Goal: Task Accomplishment & Management: Complete application form

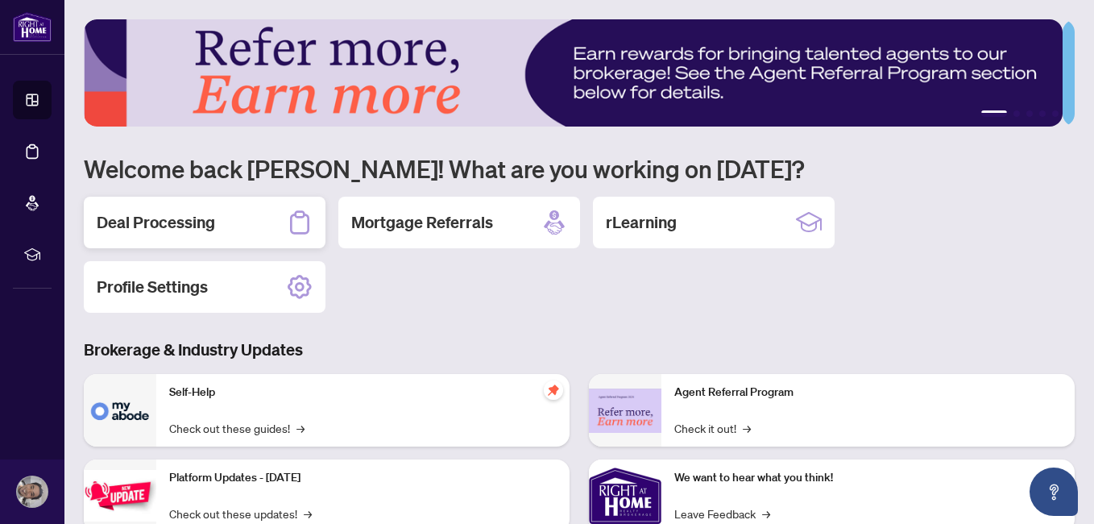
click at [167, 226] on h2 "Deal Processing" at bounding box center [156, 222] width 118 height 23
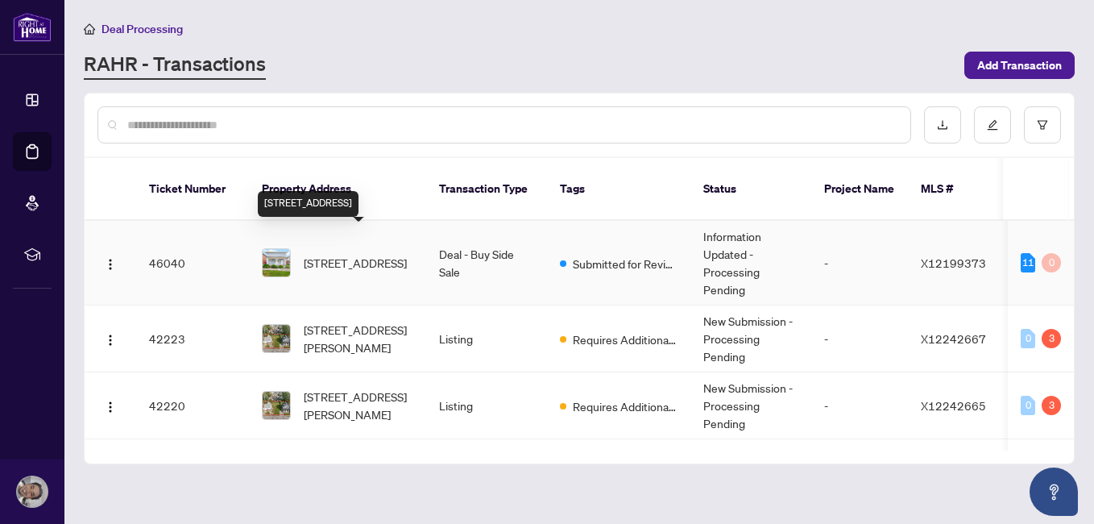
click at [374, 254] on span "[STREET_ADDRESS]" at bounding box center [355, 263] width 103 height 18
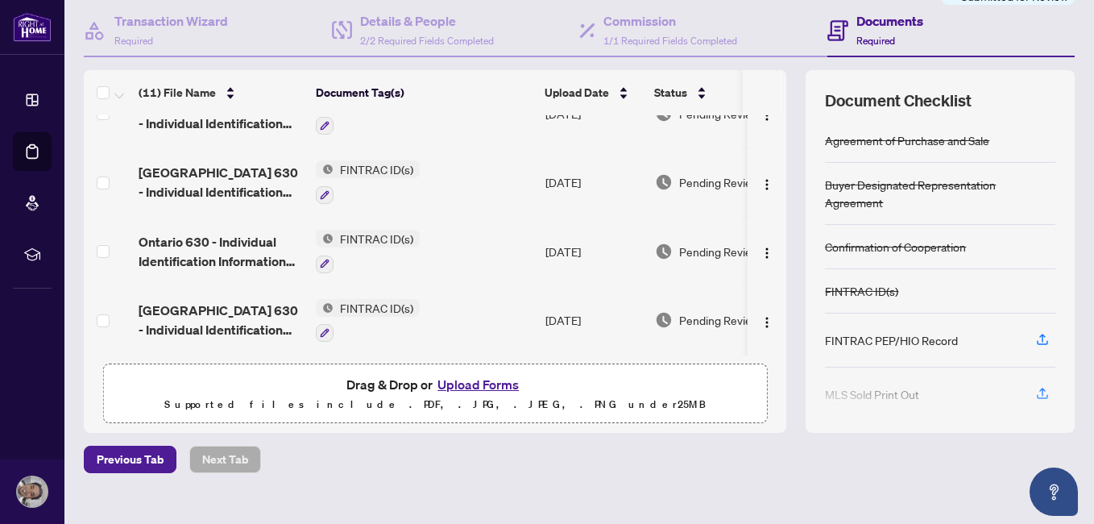
scroll to position [175, 0]
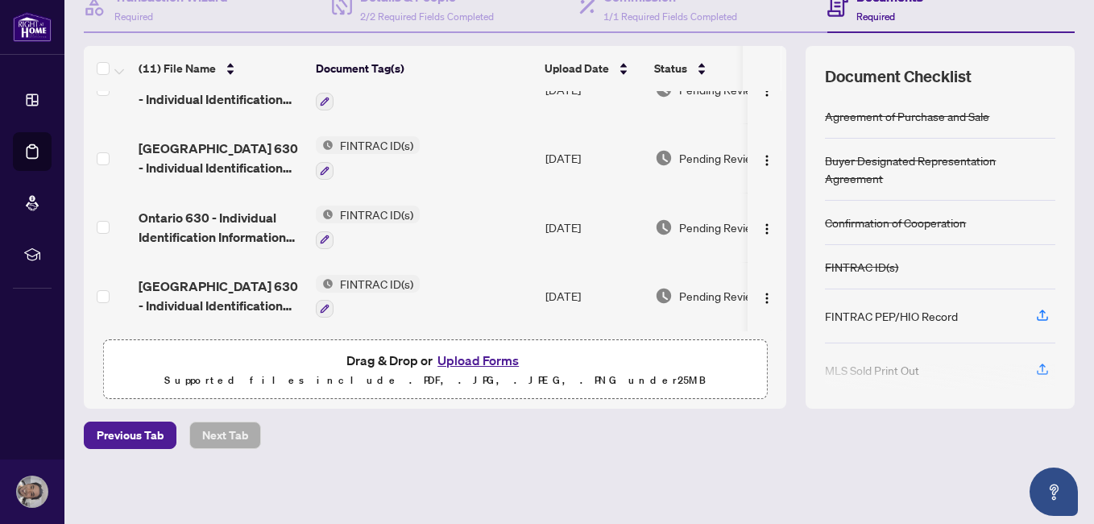
click at [492, 355] on button "Upload Forms" at bounding box center [478, 360] width 91 height 21
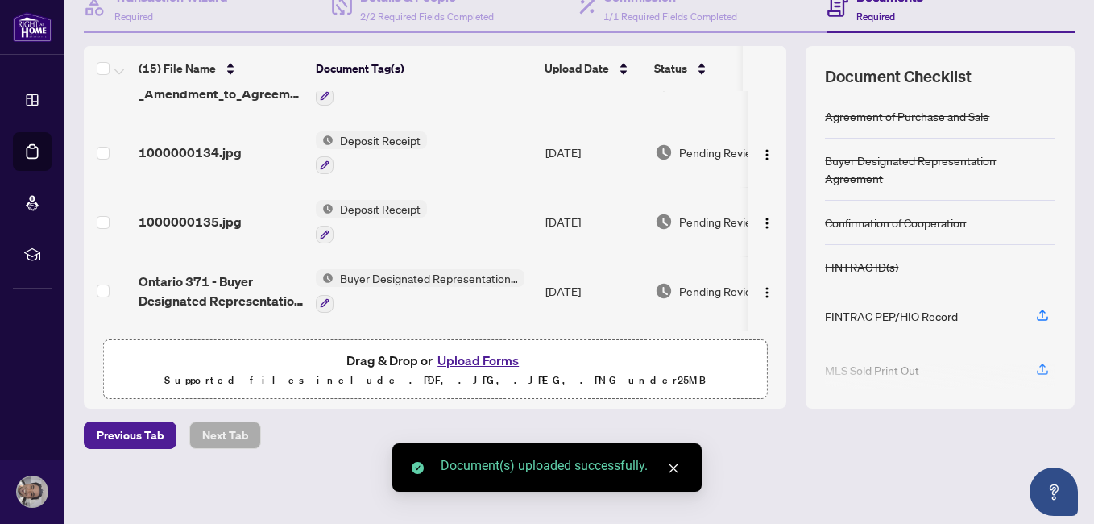
scroll to position [0, 0]
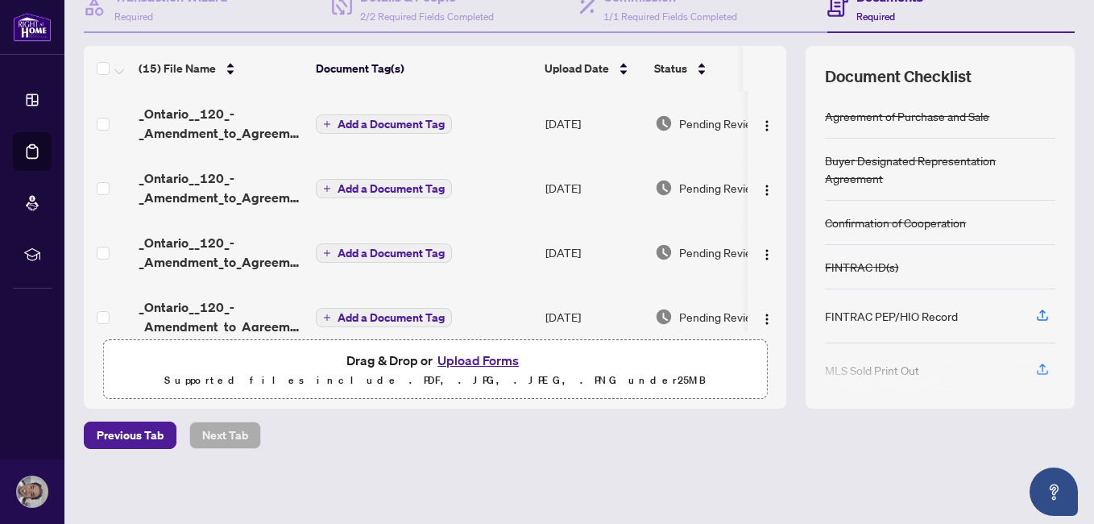
click at [401, 122] on span "Add a Document Tag" at bounding box center [391, 123] width 107 height 11
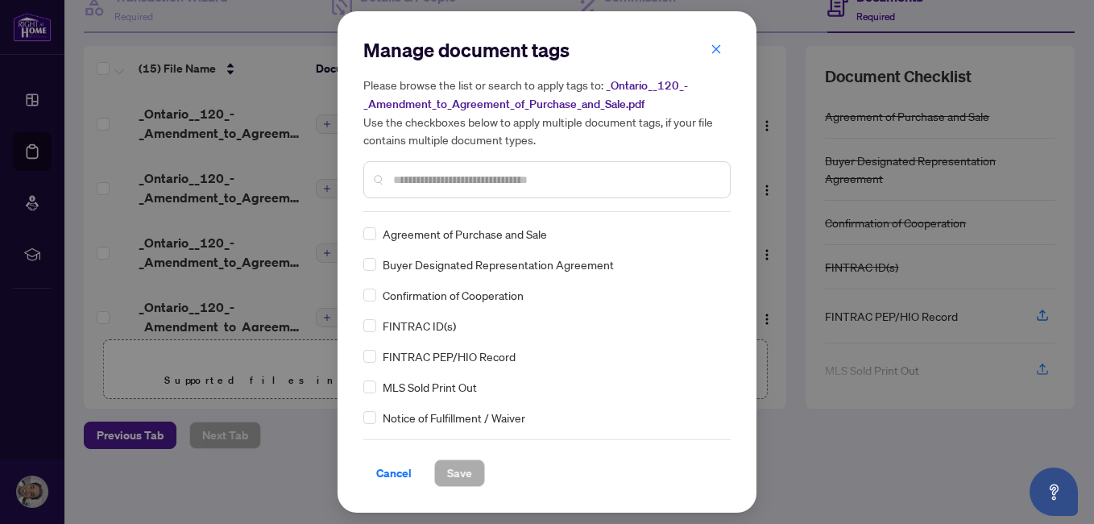
click at [507, 187] on input "text" at bounding box center [555, 180] width 324 height 18
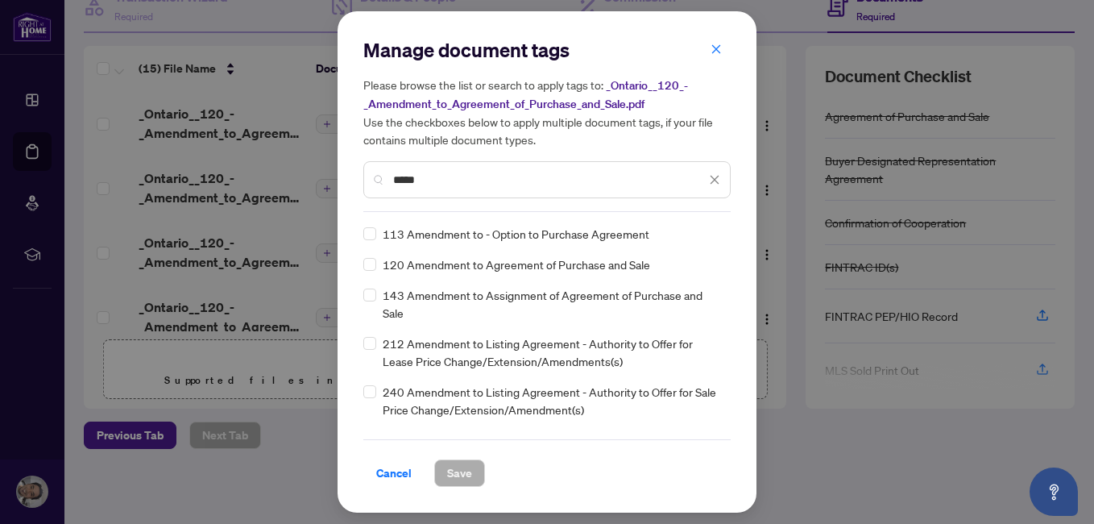
type input "*****"
click at [474, 475] on button "Save" at bounding box center [459, 472] width 51 height 27
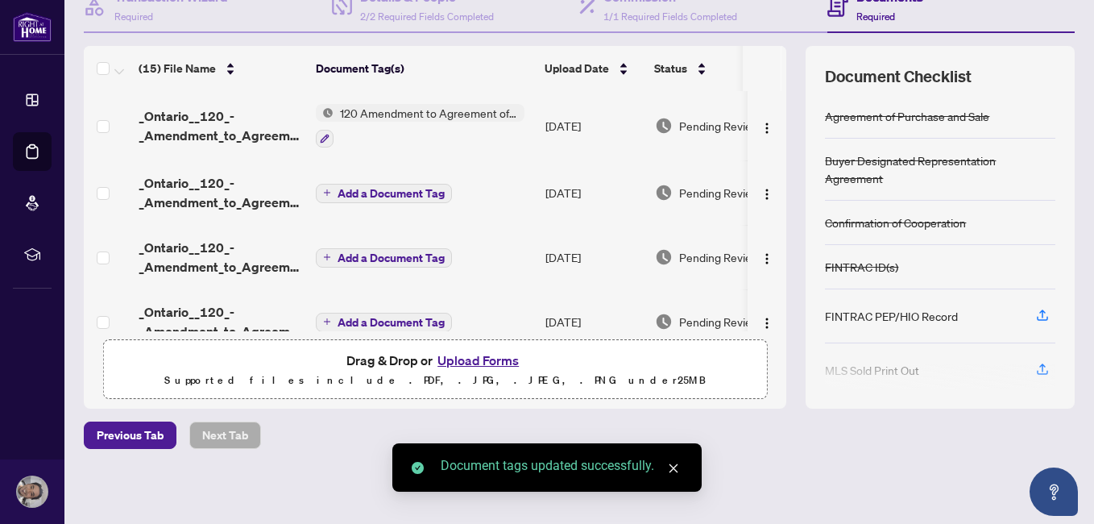
click at [376, 199] on button "Add a Document Tag" at bounding box center [384, 193] width 136 height 19
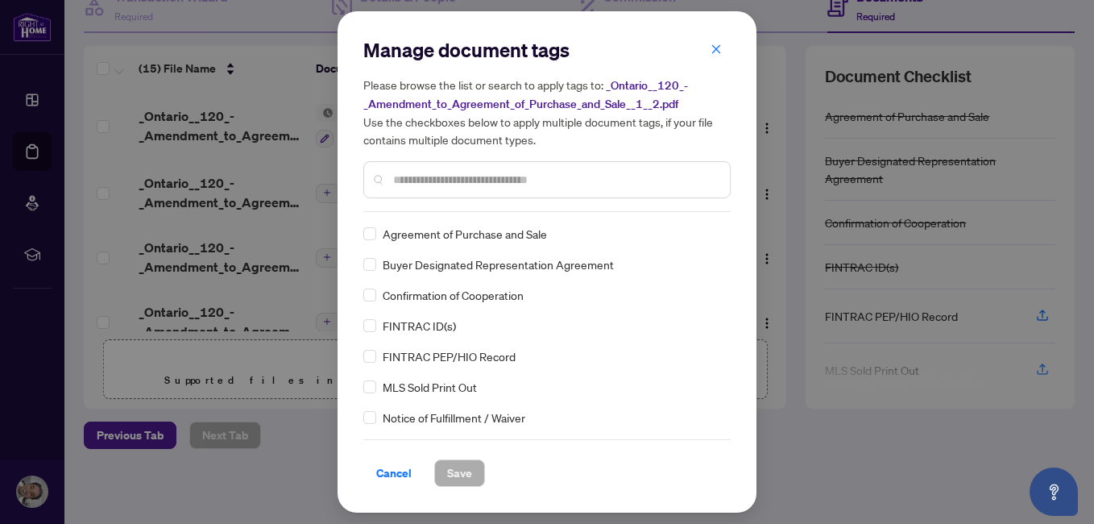
click at [418, 181] on input "text" at bounding box center [555, 180] width 324 height 18
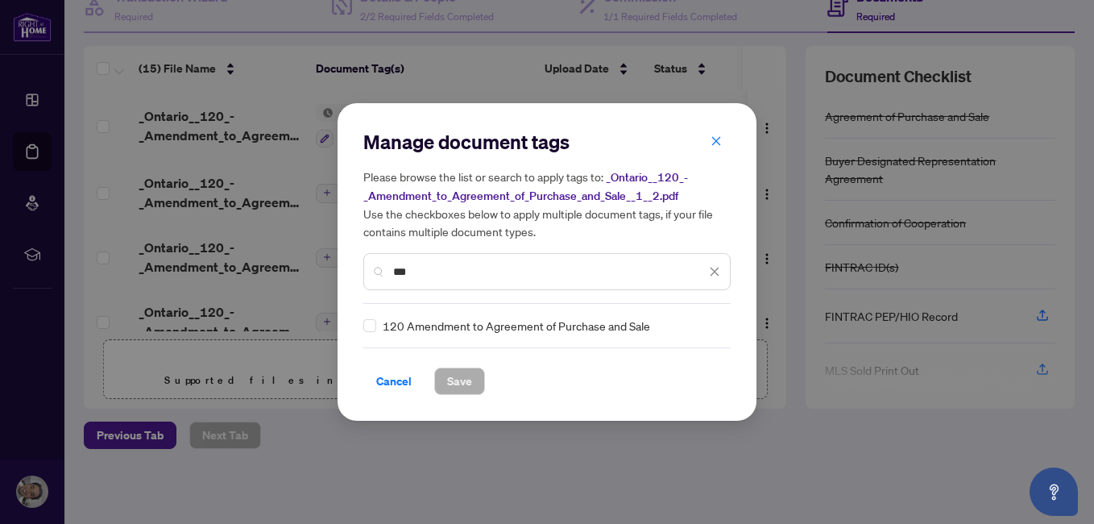
type input "***"
click at [467, 386] on span "Save" at bounding box center [459, 381] width 25 height 26
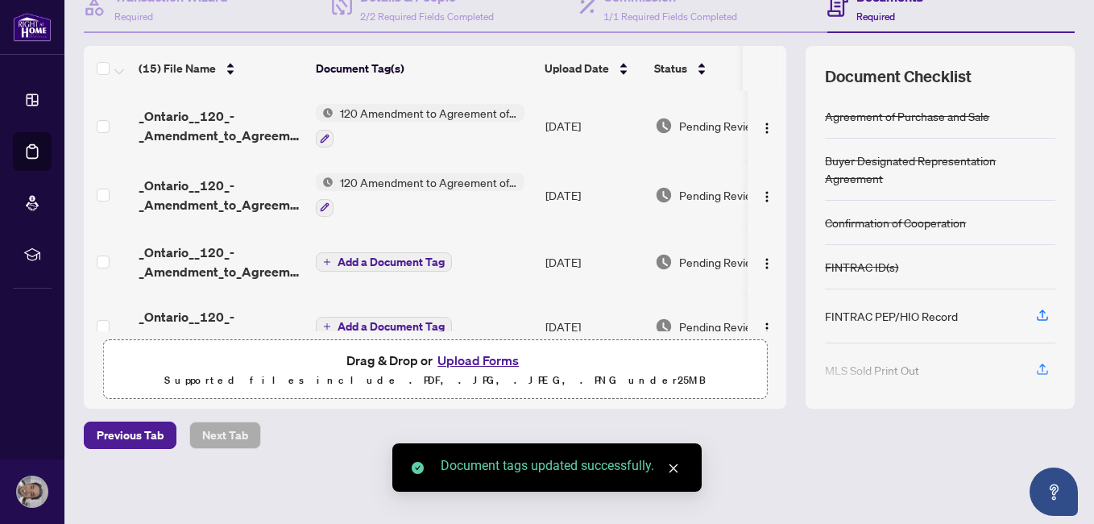
click at [374, 260] on span "Add a Document Tag" at bounding box center [391, 261] width 107 height 11
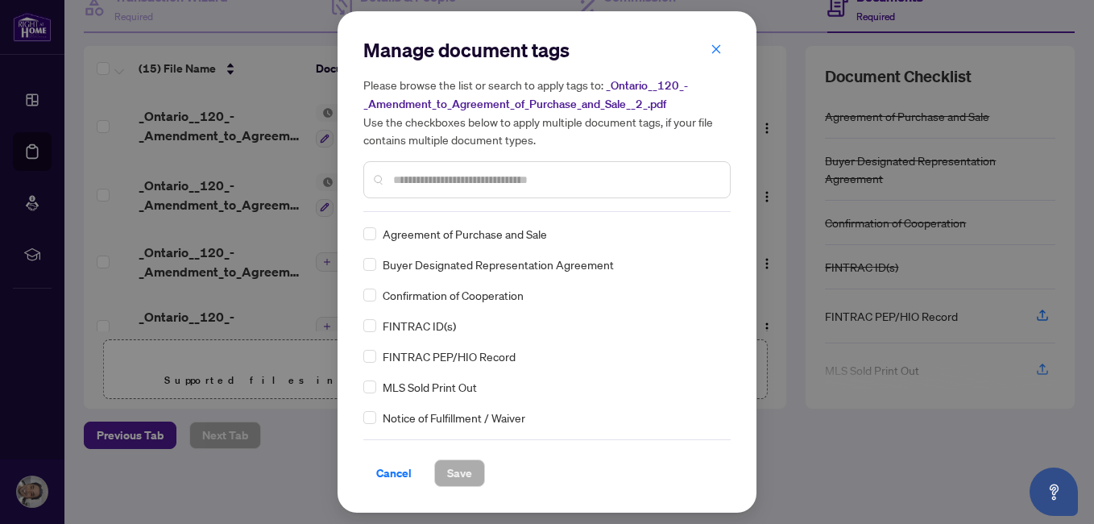
click at [445, 176] on input "text" at bounding box center [555, 180] width 324 height 18
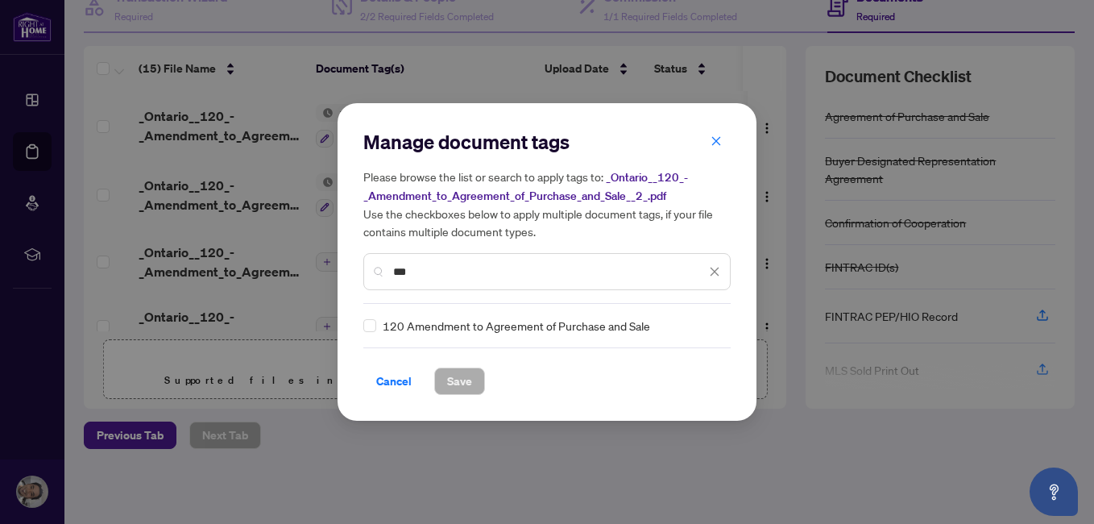
type input "***"
click at [362, 325] on div "Manage document tags Please browse the list or search to apply tags to: _Ontari…" at bounding box center [547, 262] width 419 height 318
click at [451, 375] on span "Save" at bounding box center [459, 381] width 25 height 26
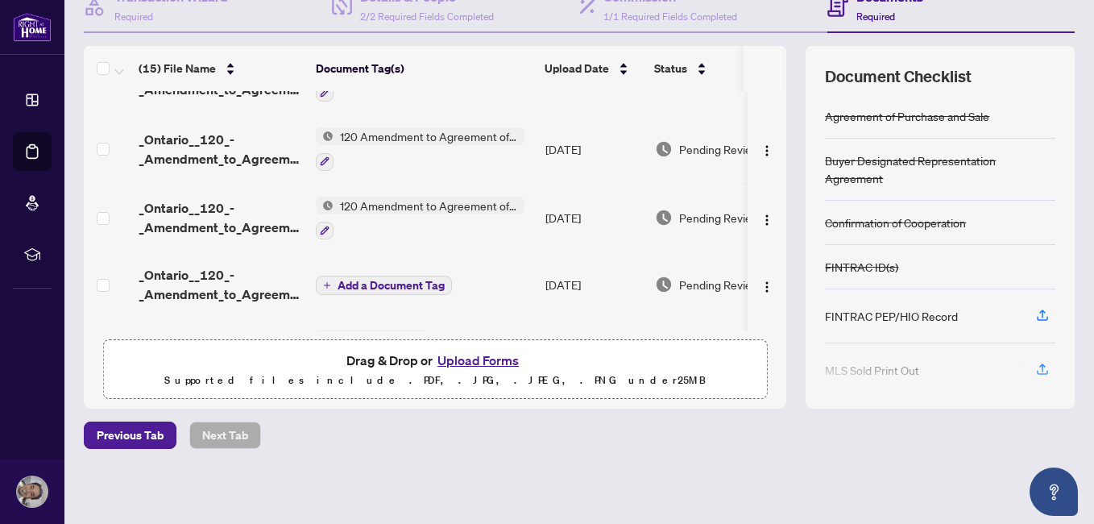
scroll to position [52, 0]
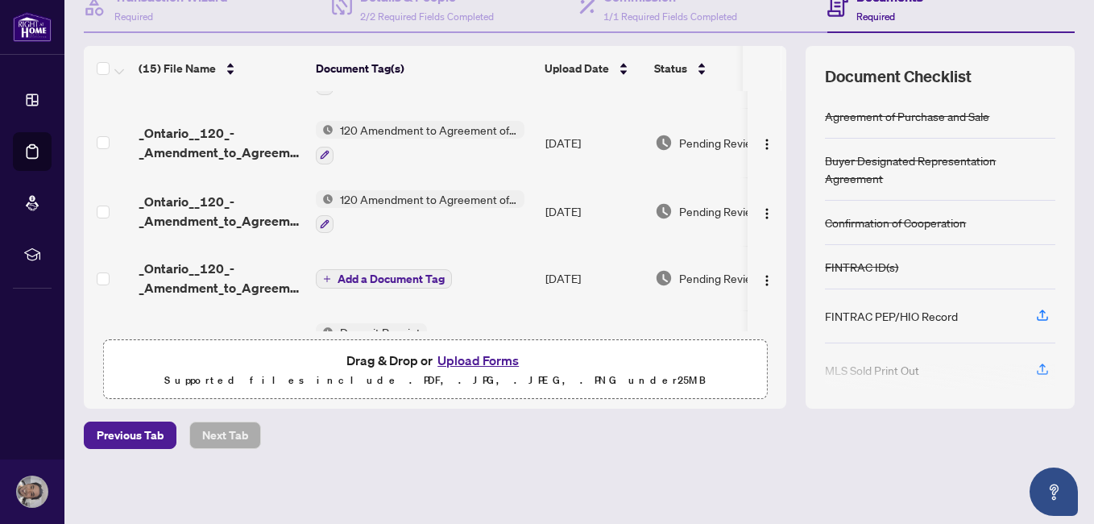
click at [393, 275] on span "Add a Document Tag" at bounding box center [391, 278] width 107 height 11
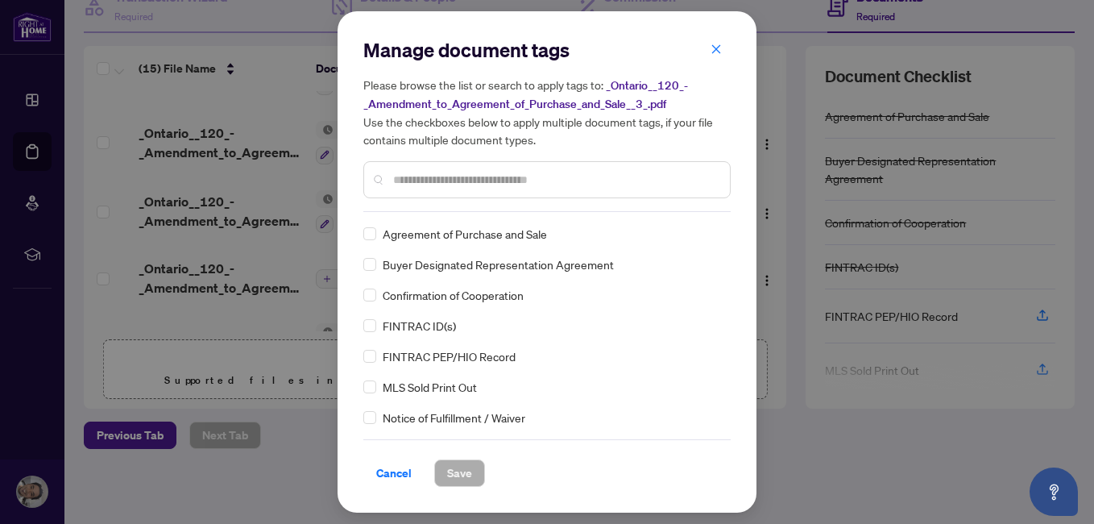
click at [485, 181] on input "text" at bounding box center [555, 180] width 324 height 18
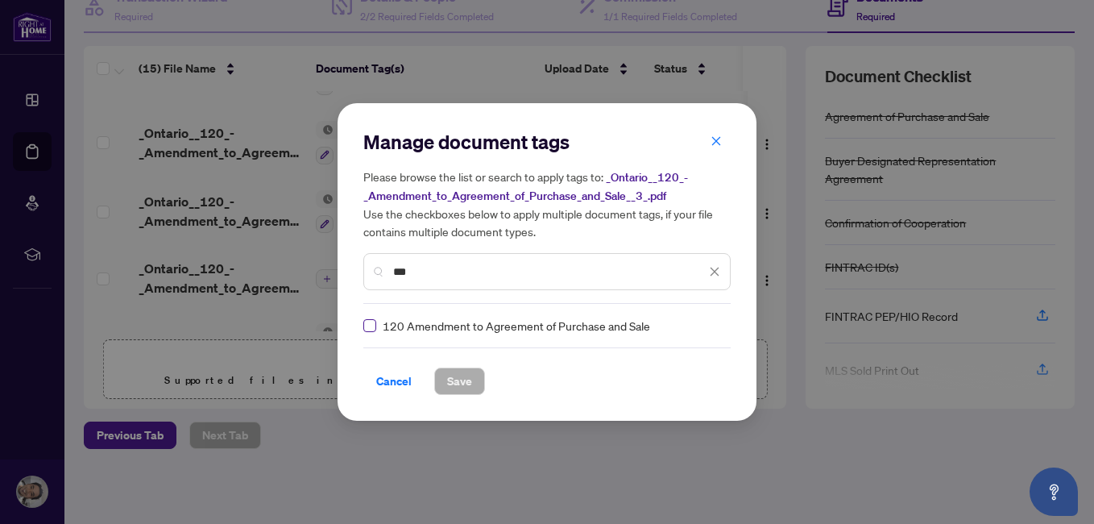
type input "***"
click at [450, 380] on span "Save" at bounding box center [459, 381] width 25 height 26
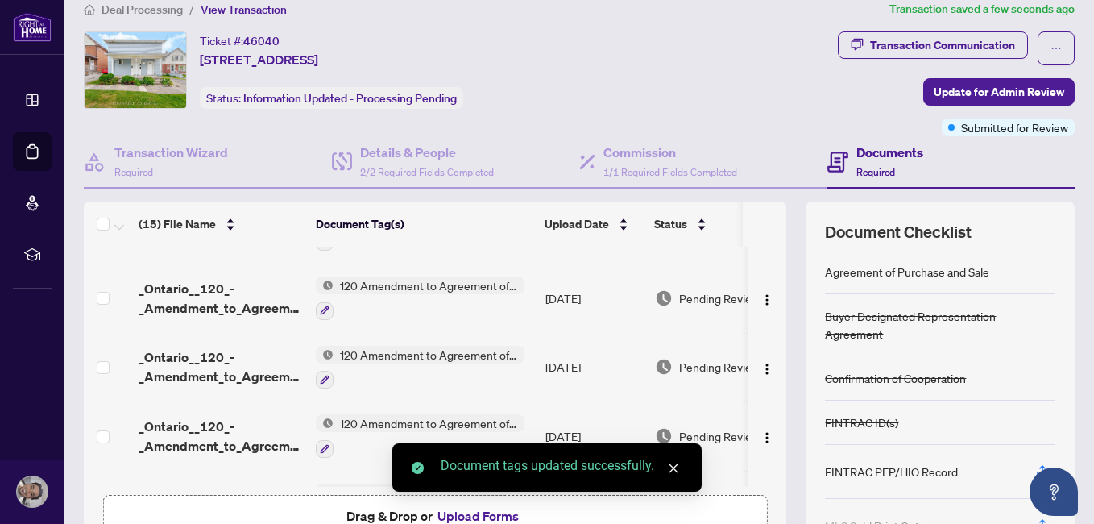
scroll to position [18, 0]
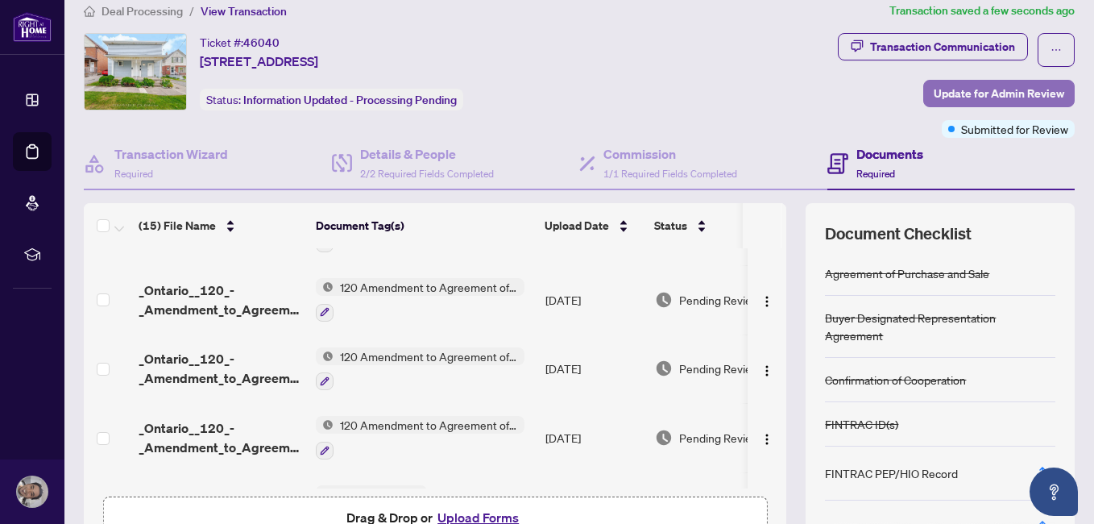
click at [973, 89] on span "Update for Admin Review" at bounding box center [999, 94] width 131 height 26
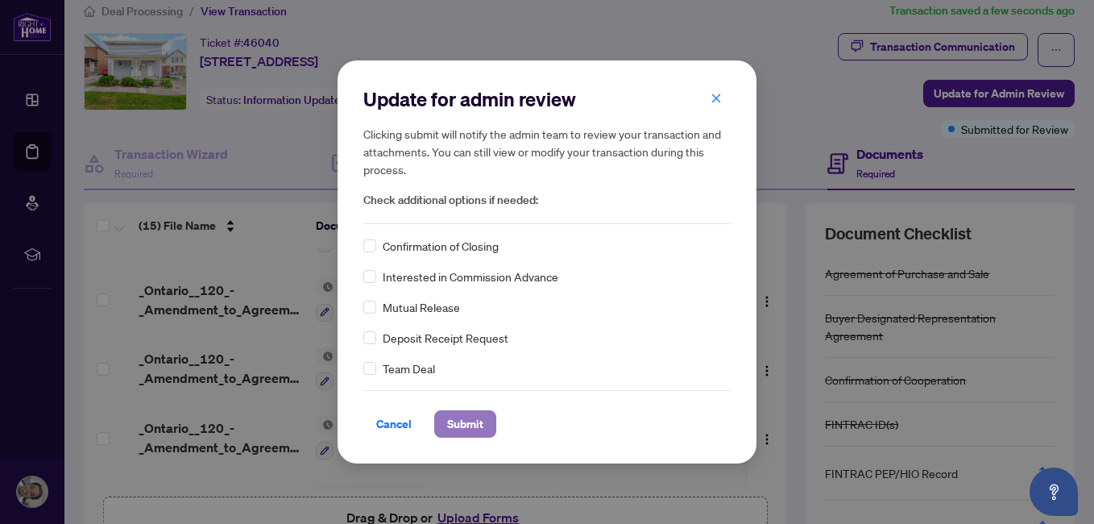
click at [471, 423] on span "Submit" at bounding box center [465, 424] width 36 height 26
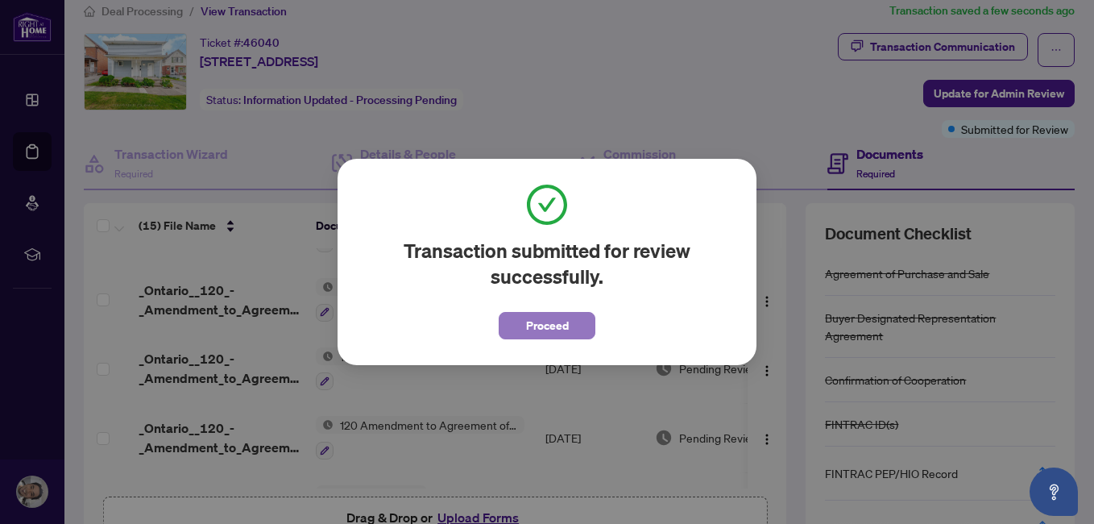
click at [561, 325] on span "Proceed" at bounding box center [547, 326] width 43 height 26
